Goal: Information Seeking & Learning: Compare options

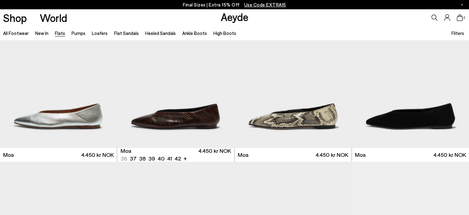
scroll to position [1012, 0]
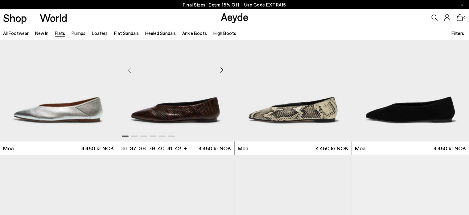
click at [226, 69] on div "Next slide" at bounding box center [222, 69] width 19 height 19
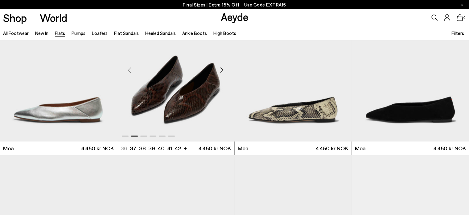
click at [226, 69] on div "Next slide" at bounding box center [222, 69] width 19 height 19
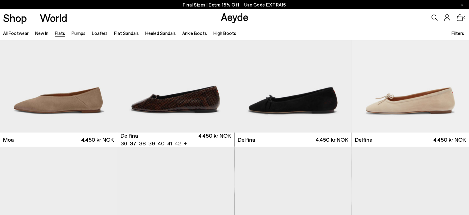
scroll to position [1184, 0]
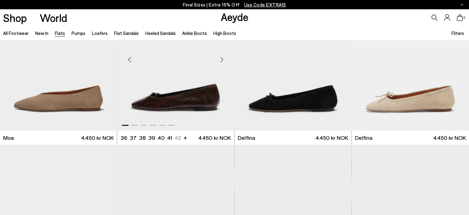
click at [223, 55] on div "Next slide" at bounding box center [222, 59] width 19 height 19
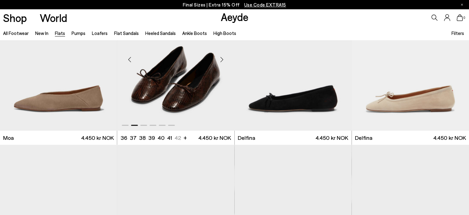
click at [223, 55] on div "Next slide" at bounding box center [222, 59] width 19 height 19
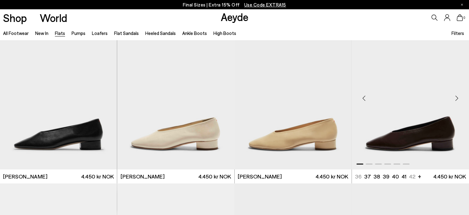
scroll to position [1628, 0]
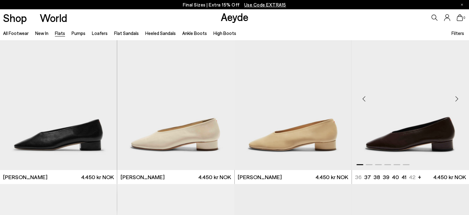
click at [456, 96] on div "Next slide" at bounding box center [457, 99] width 19 height 19
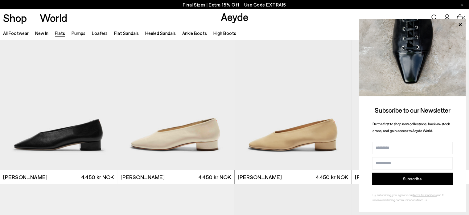
click at [456, 96] on div "Subscribe to our Newsletter Be the first to shop new collections, back-in-stock…" at bounding box center [412, 115] width 107 height 193
click at [462, 25] on icon at bounding box center [461, 25] width 8 height 8
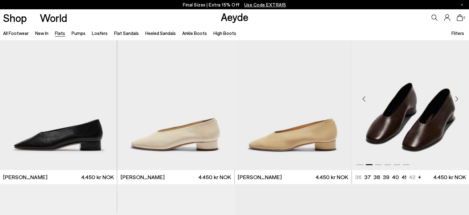
click at [457, 97] on div "Next slide" at bounding box center [457, 99] width 19 height 19
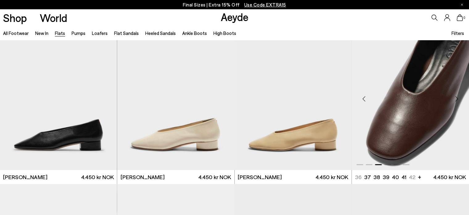
click at [457, 97] on div "Next slide" at bounding box center [457, 99] width 19 height 19
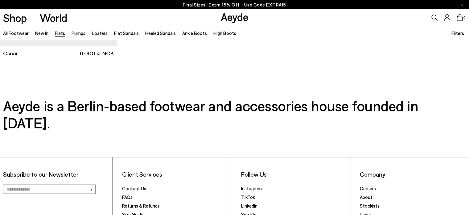
scroll to position [3523, 0]
click at [59, 30] on link "Flats" at bounding box center [60, 33] width 10 height 6
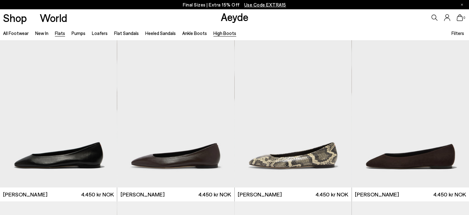
click at [219, 32] on link "High Boots" at bounding box center [225, 33] width 23 height 6
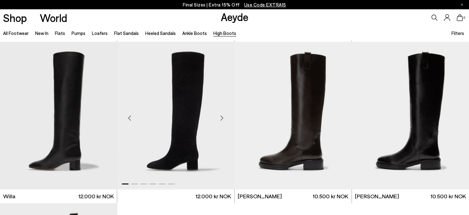
scroll to position [155, 0]
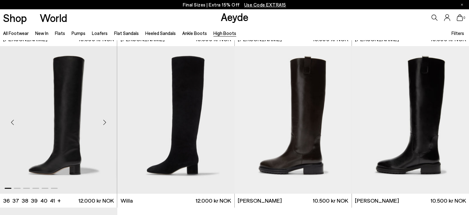
click at [81, 145] on img "1 / 6" at bounding box center [58, 119] width 117 height 147
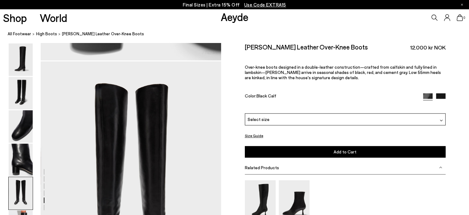
scroll to position [882, 0]
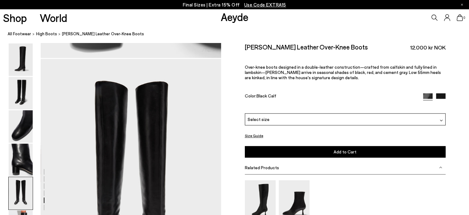
click at [444, 93] on img at bounding box center [441, 98] width 10 height 10
